Goal: Transaction & Acquisition: Obtain resource

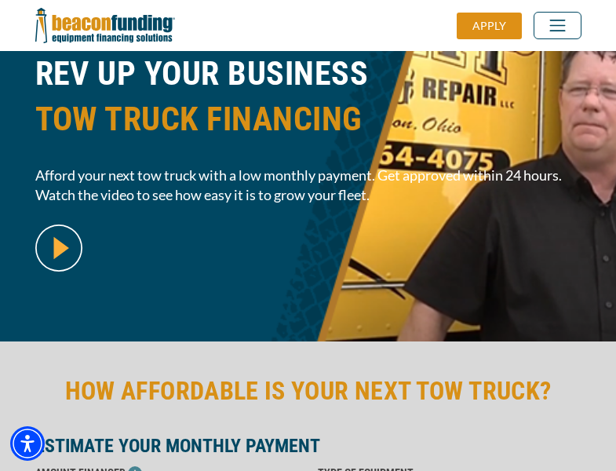
scroll to position [383, 0]
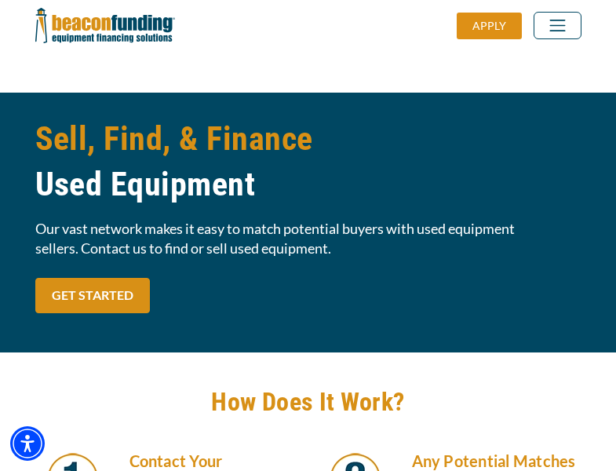
scroll to position [1334, 0]
